Goal: Navigation & Orientation: Find specific page/section

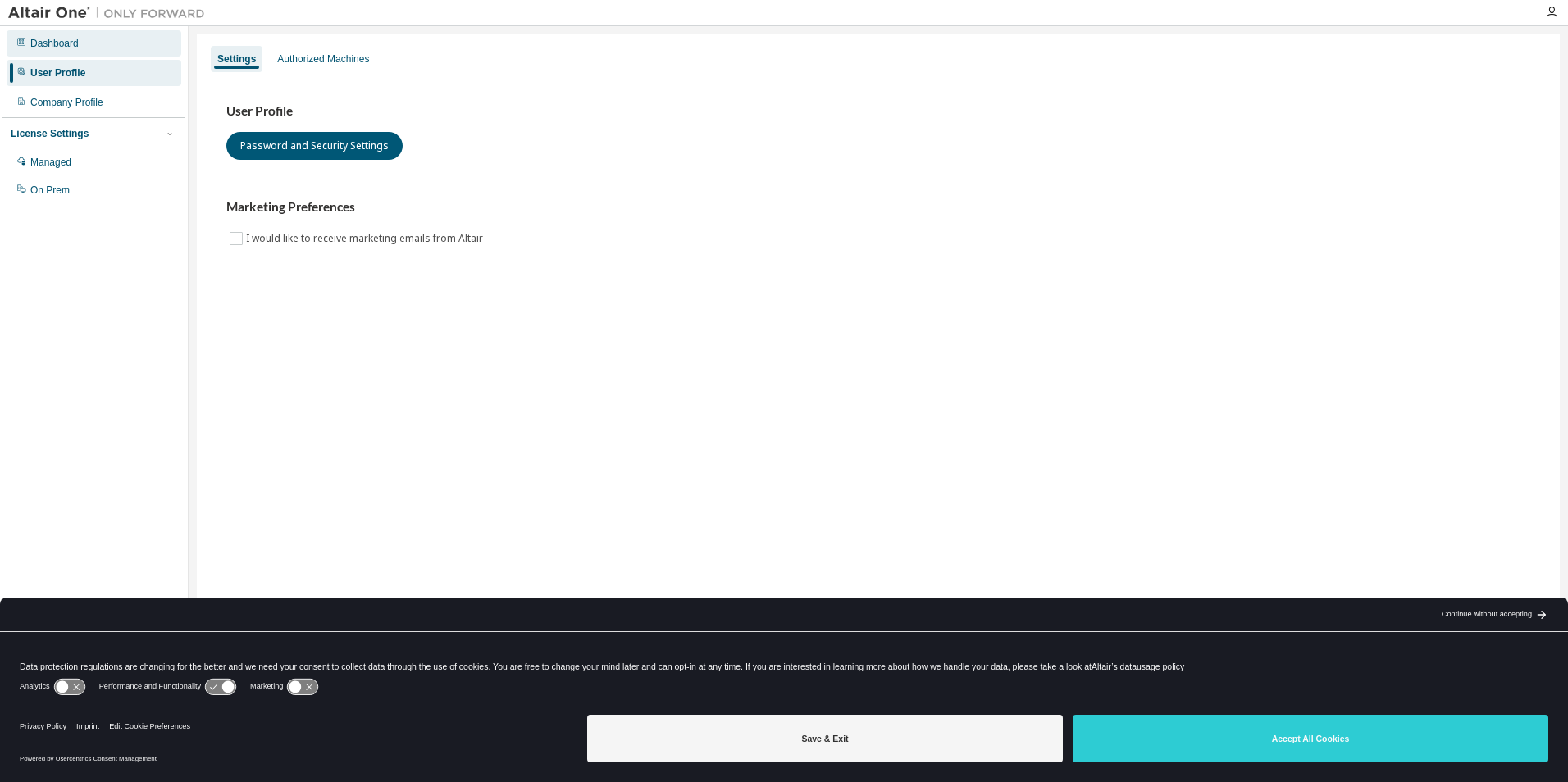
click at [53, 41] on div "Dashboard" at bounding box center [54, 43] width 49 height 13
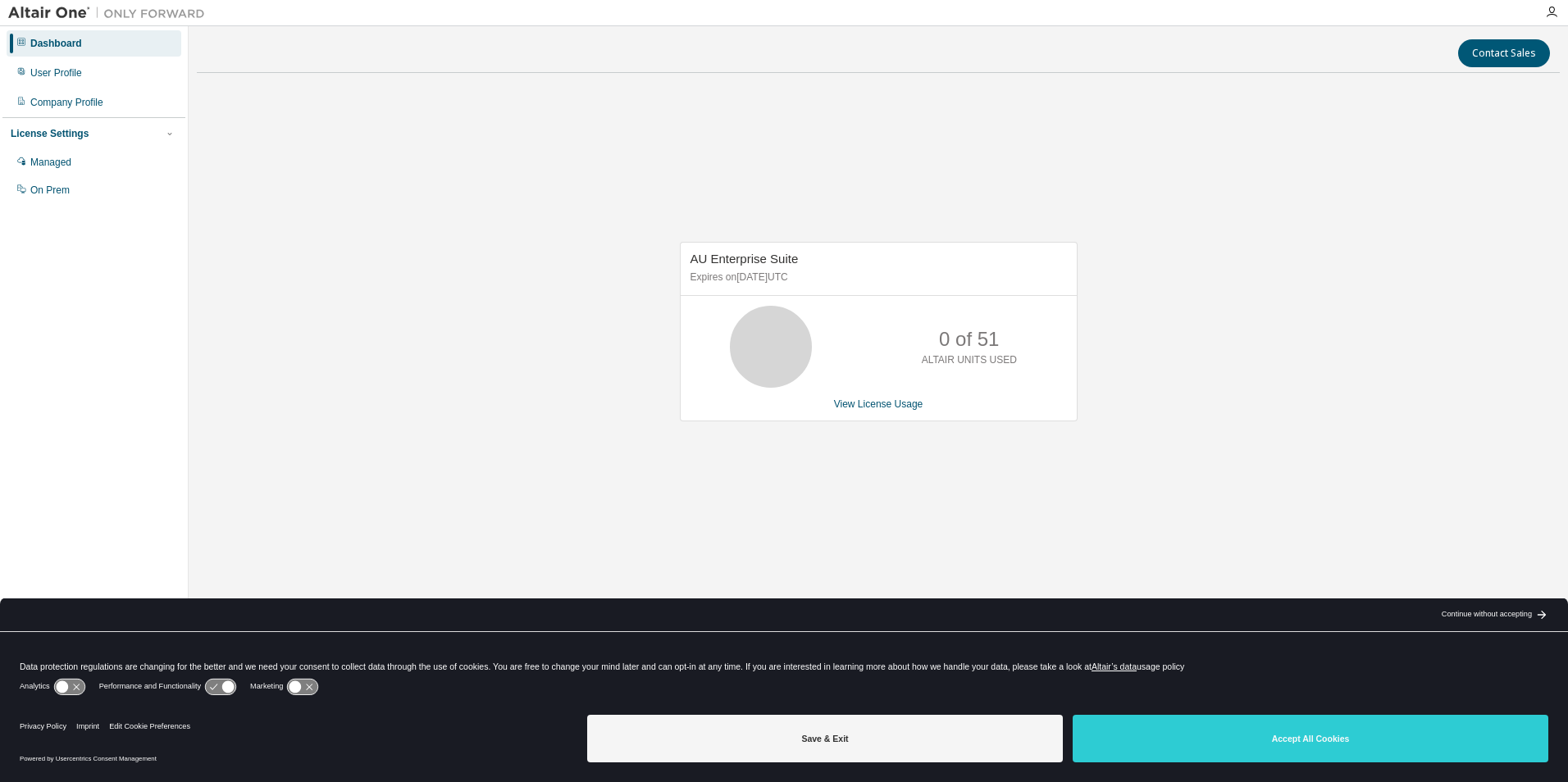
click at [1315, 314] on div "AU Enterprise Suite Expires on April 1, 2026 UTC 0 of 51 ALTAIR UNITS USED View…" at bounding box center [878, 340] width 1363 height 509
click at [1272, 458] on div "AU Enterprise Suite Expires on April 1, 2026 UTC 0 of 51 ALTAIR UNITS USED View…" at bounding box center [878, 340] width 1363 height 509
